Goal: Information Seeking & Learning: Learn about a topic

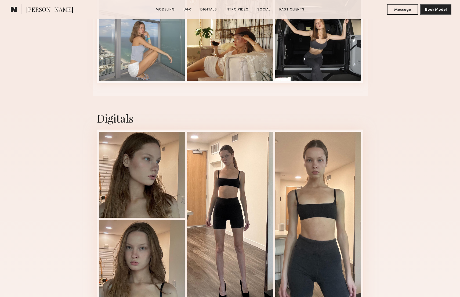
scroll to position [1180, 0]
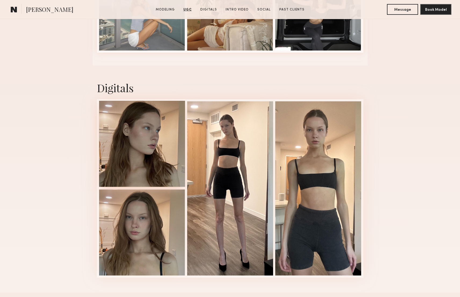
click at [158, 144] on div at bounding box center [142, 144] width 86 height 86
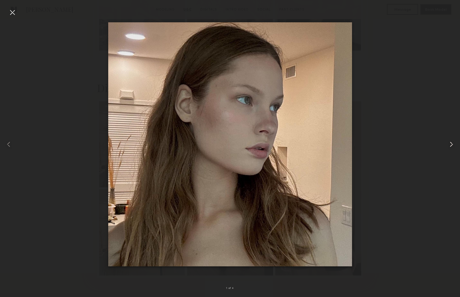
click at [453, 144] on common-icon at bounding box center [451, 144] width 9 height 9
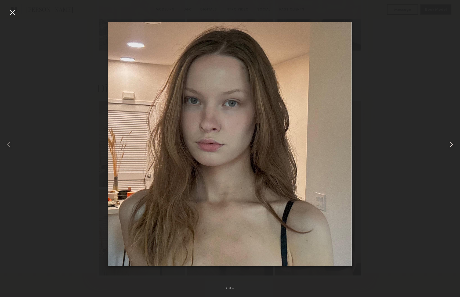
click at [453, 144] on common-icon at bounding box center [451, 144] width 9 height 9
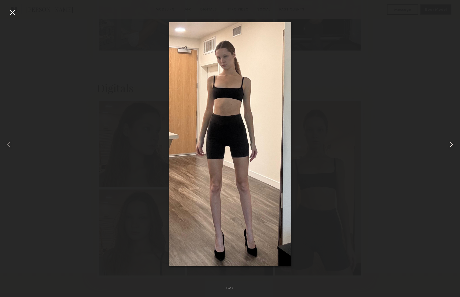
click at [453, 144] on common-icon at bounding box center [451, 144] width 9 height 9
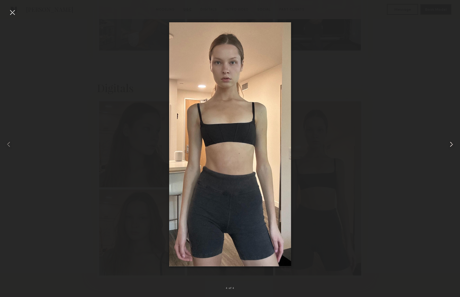
click at [452, 144] on common-icon at bounding box center [451, 144] width 9 height 9
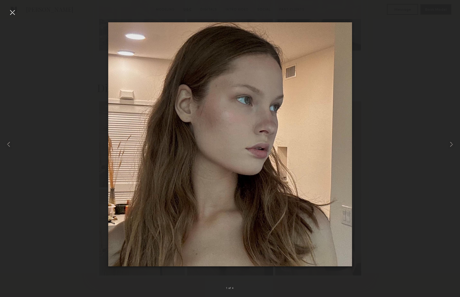
click at [424, 143] on div at bounding box center [230, 144] width 460 height 271
click at [13, 12] on div at bounding box center [12, 12] width 9 height 9
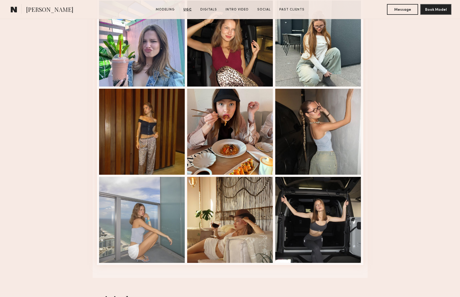
scroll to position [967, 0]
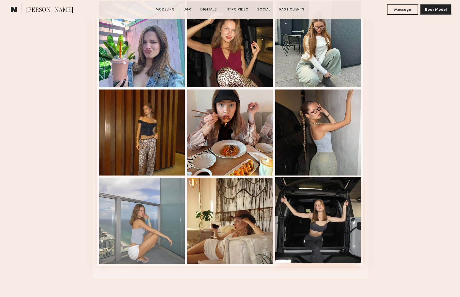
click at [317, 193] on div at bounding box center [318, 220] width 86 height 86
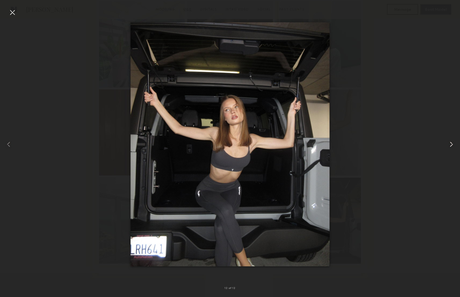
click at [452, 142] on common-icon at bounding box center [451, 144] width 9 height 9
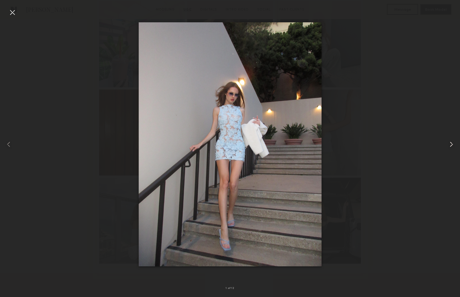
click at [452, 142] on common-icon at bounding box center [451, 144] width 9 height 9
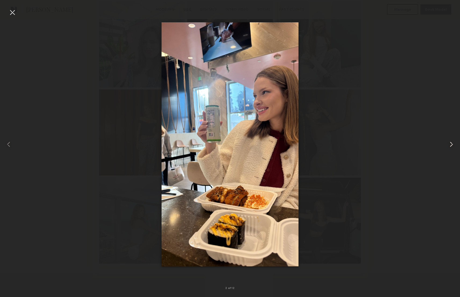
click at [452, 142] on common-icon at bounding box center [451, 144] width 9 height 9
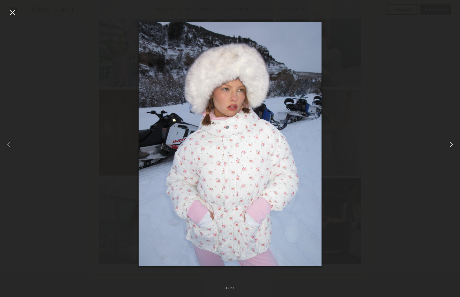
click at [452, 142] on common-icon at bounding box center [451, 144] width 9 height 9
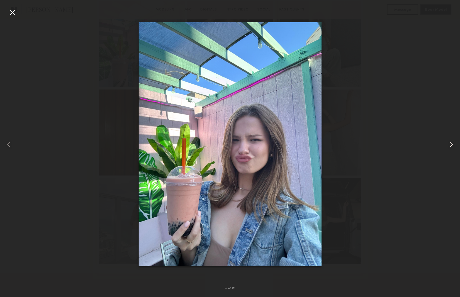
click at [452, 142] on common-icon at bounding box center [451, 144] width 9 height 9
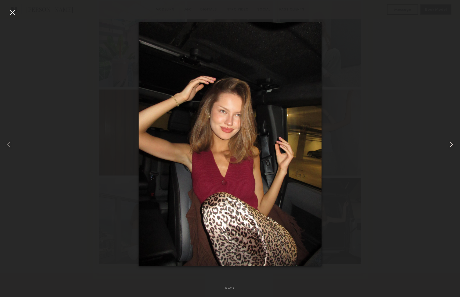
click at [452, 142] on common-icon at bounding box center [451, 144] width 9 height 9
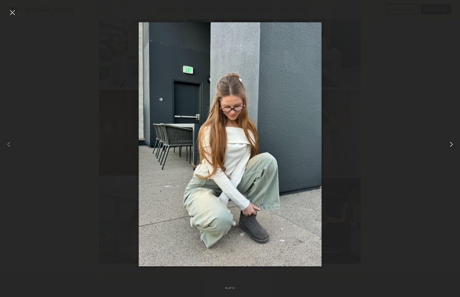
click at [452, 142] on common-icon at bounding box center [451, 144] width 9 height 9
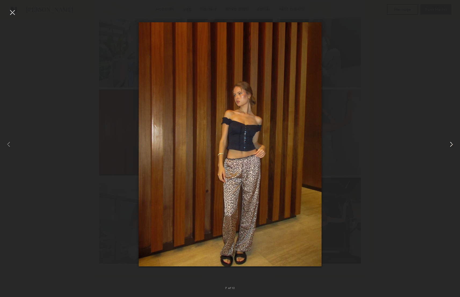
click at [452, 142] on common-icon at bounding box center [451, 144] width 9 height 9
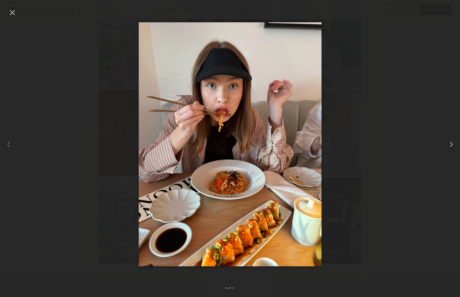
click at [452, 142] on common-icon at bounding box center [451, 144] width 9 height 9
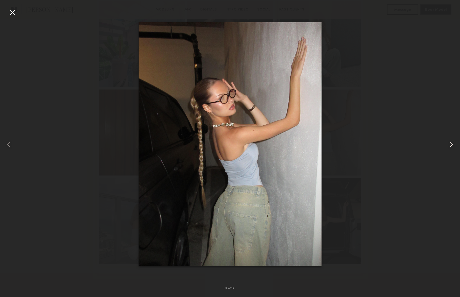
click at [452, 142] on common-icon at bounding box center [451, 144] width 9 height 9
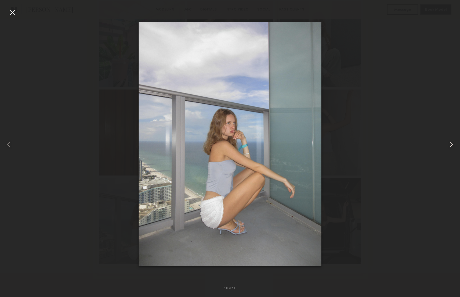
click at [452, 142] on common-icon at bounding box center [451, 144] width 9 height 9
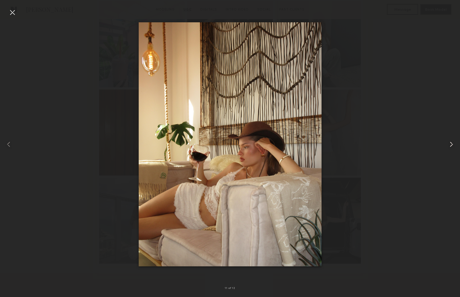
click at [452, 142] on common-icon at bounding box center [451, 144] width 9 height 9
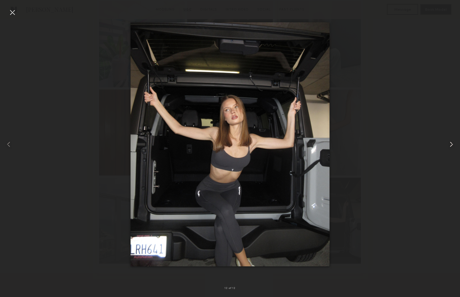
click at [452, 142] on common-icon at bounding box center [451, 144] width 9 height 9
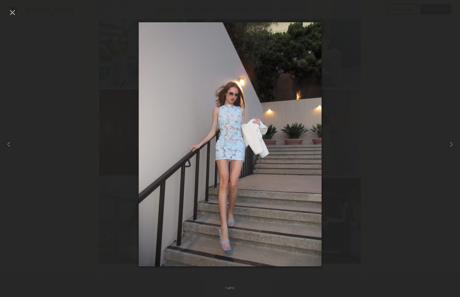
click at [12, 13] on div at bounding box center [12, 12] width 9 height 9
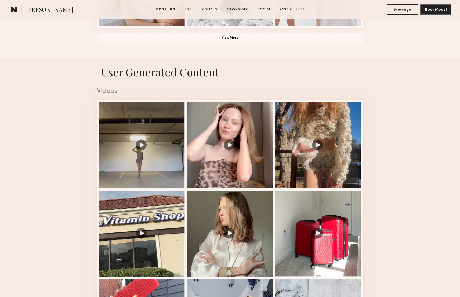
scroll to position [488, 0]
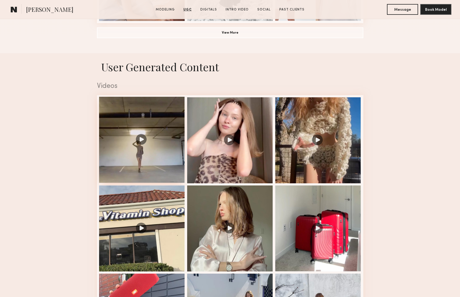
click at [139, 106] on div at bounding box center [142, 140] width 86 height 86
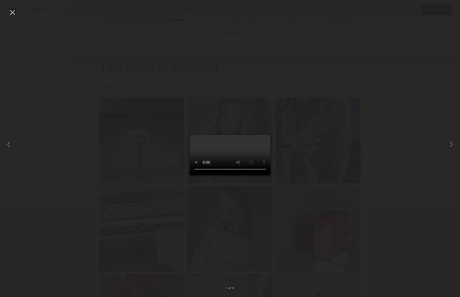
click at [190, 175] on video at bounding box center [230, 155] width 81 height 40
click at [11, 11] on div at bounding box center [12, 12] width 9 height 9
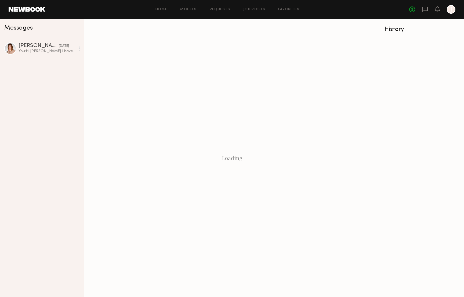
click at [23, 8] on link at bounding box center [27, 9] width 37 height 5
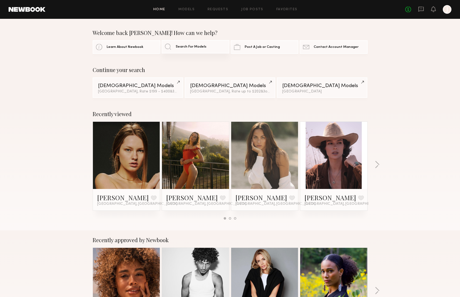
click at [196, 47] on span "Search For Models" at bounding box center [191, 46] width 31 height 3
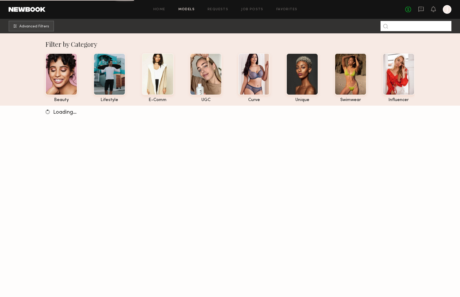
click at [417, 30] on input at bounding box center [416, 26] width 71 height 10
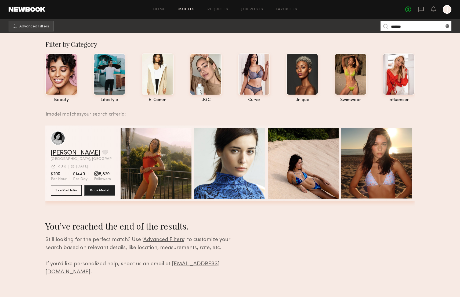
type input "*******"
click at [63, 152] on link "[PERSON_NAME]" at bounding box center [75, 153] width 49 height 6
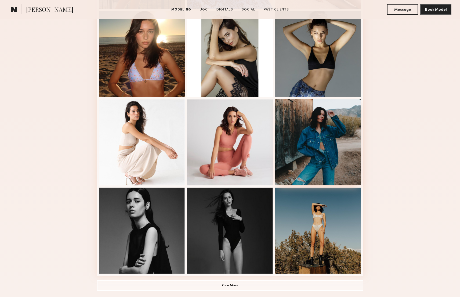
scroll to position [237, 0]
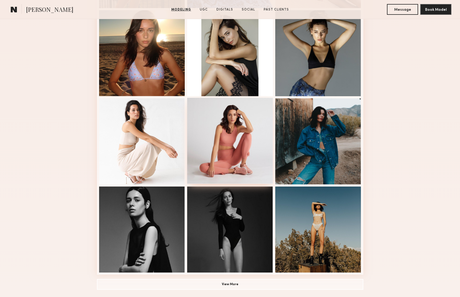
click at [253, 157] on div at bounding box center [230, 141] width 86 height 86
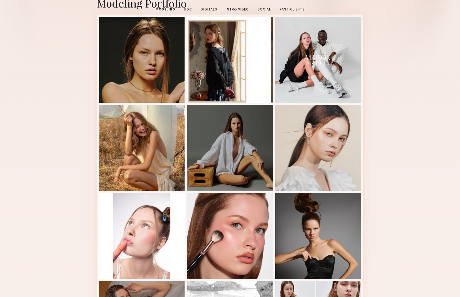
scroll to position [89, 0]
